Goal: Navigation & Orientation: Go to known website

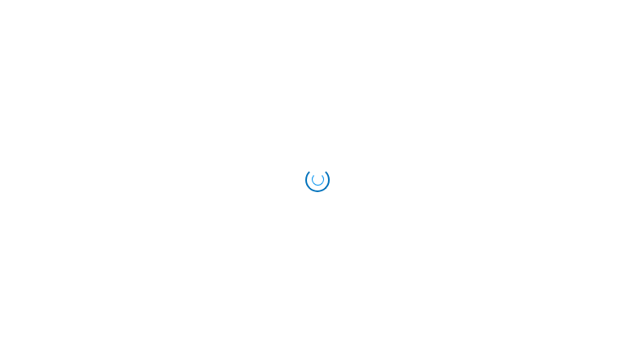
click at [316, 178] on div "Loading..." at bounding box center [317, 180] width 24 height 24
click at [318, 179] on div "Loading..." at bounding box center [317, 179] width 27 height 27
click at [317, 179] on div "Loading..." at bounding box center [317, 180] width 24 height 24
click at [318, 179] on div "Loading..." at bounding box center [317, 179] width 27 height 27
click at [315, 177] on div "Loading..." at bounding box center [317, 179] width 31 height 31
